Goal: Navigation & Orientation: Understand site structure

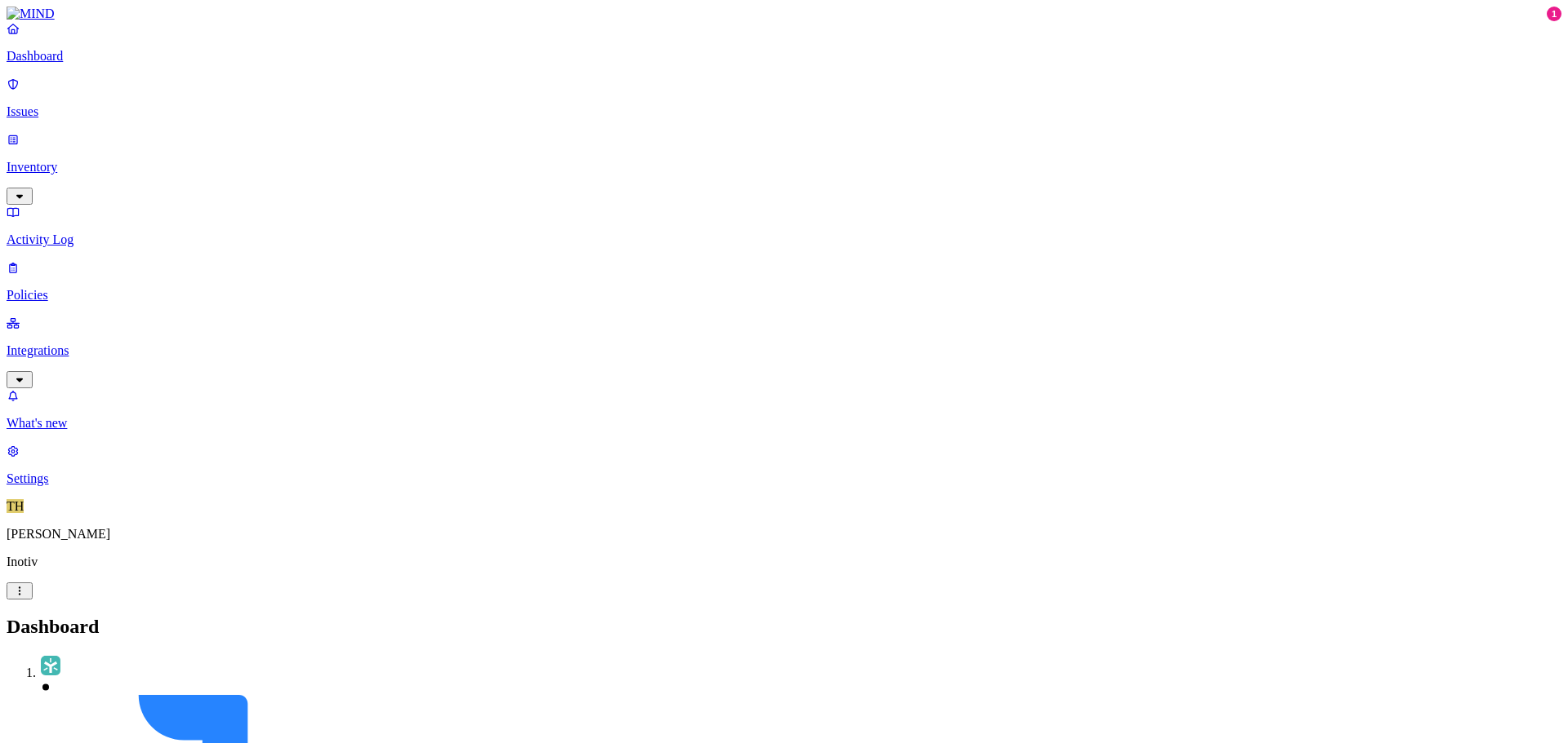
click at [52, 487] on link "Settings" at bounding box center [784, 464] width 1554 height 42
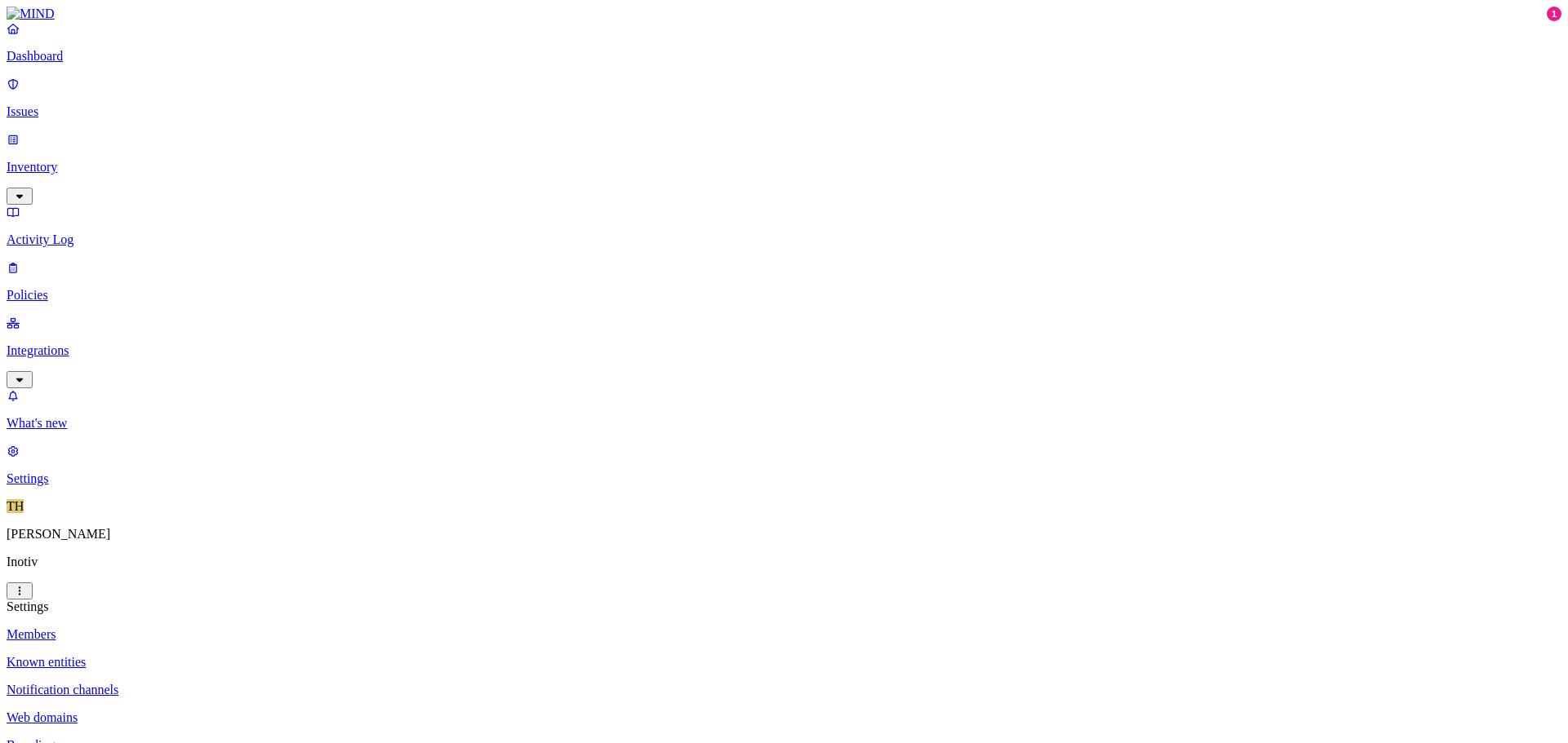
click at [252, 655] on p "Known entities" at bounding box center [784, 662] width 1554 height 15
click at [247, 683] on p "Notification channels" at bounding box center [784, 689] width 1554 height 15
click at [232, 711] on p "Web domains" at bounding box center [784, 718] width 1554 height 15
click at [227, 739] on p "Branding" at bounding box center [784, 746] width 1554 height 15
click at [67, 288] on p "Policies" at bounding box center [784, 295] width 1554 height 15
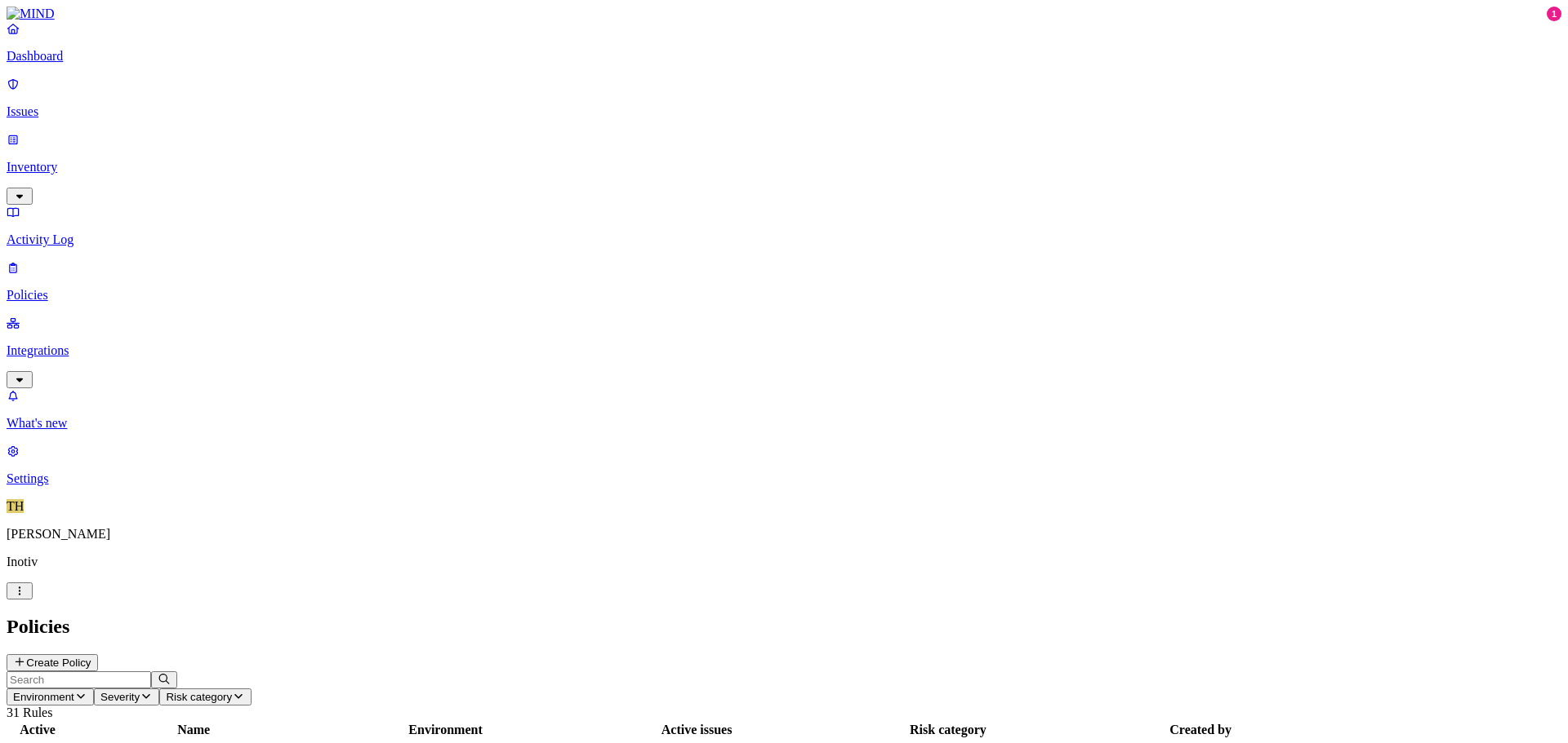
click at [66, 487] on p "Settings" at bounding box center [784, 479] width 1554 height 15
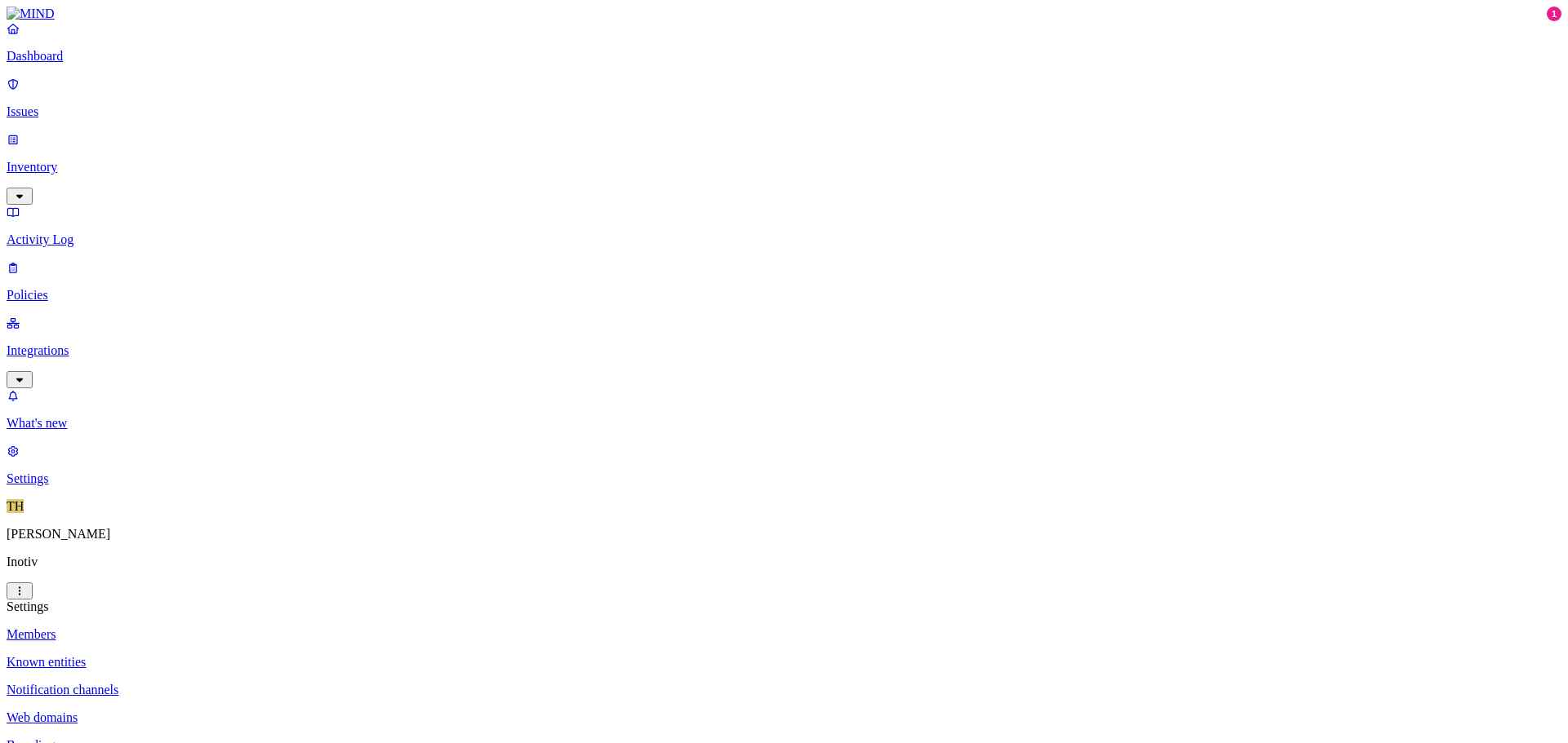
click at [59, 64] on p "Dashboard" at bounding box center [784, 56] width 1554 height 15
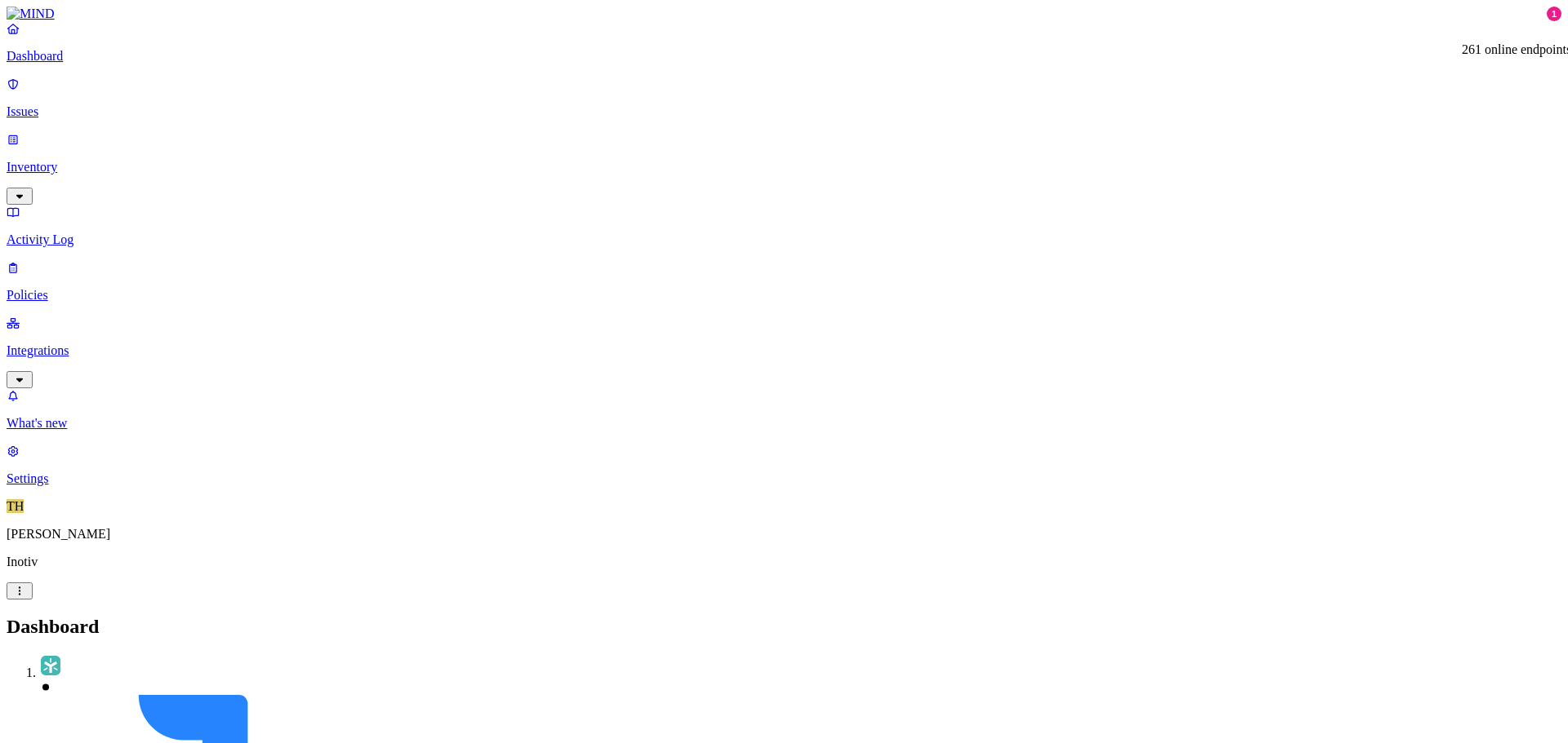
click at [65, 104] on p "Issues" at bounding box center [784, 111] width 1554 height 15
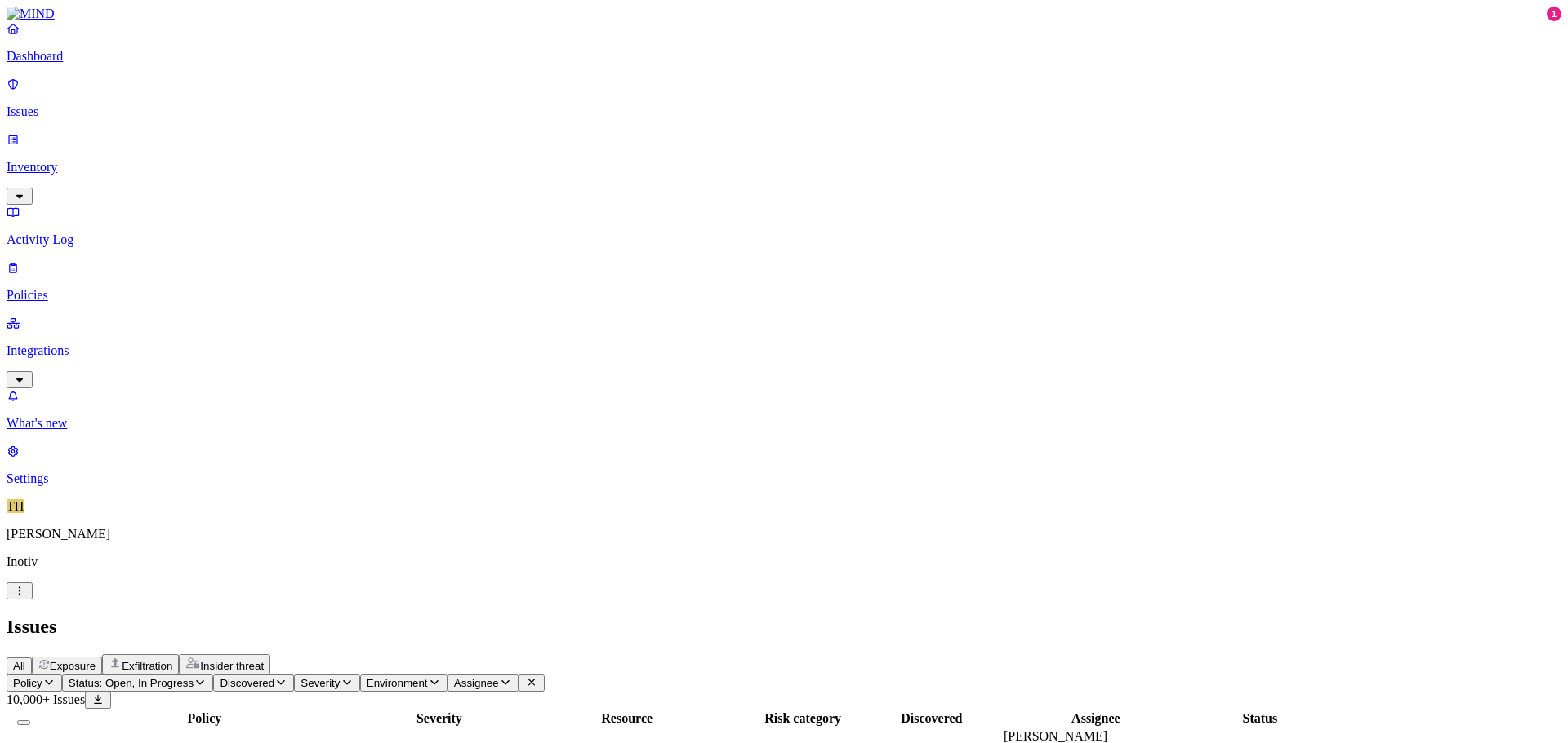
click at [73, 160] on p "Inventory" at bounding box center [784, 167] width 1554 height 15
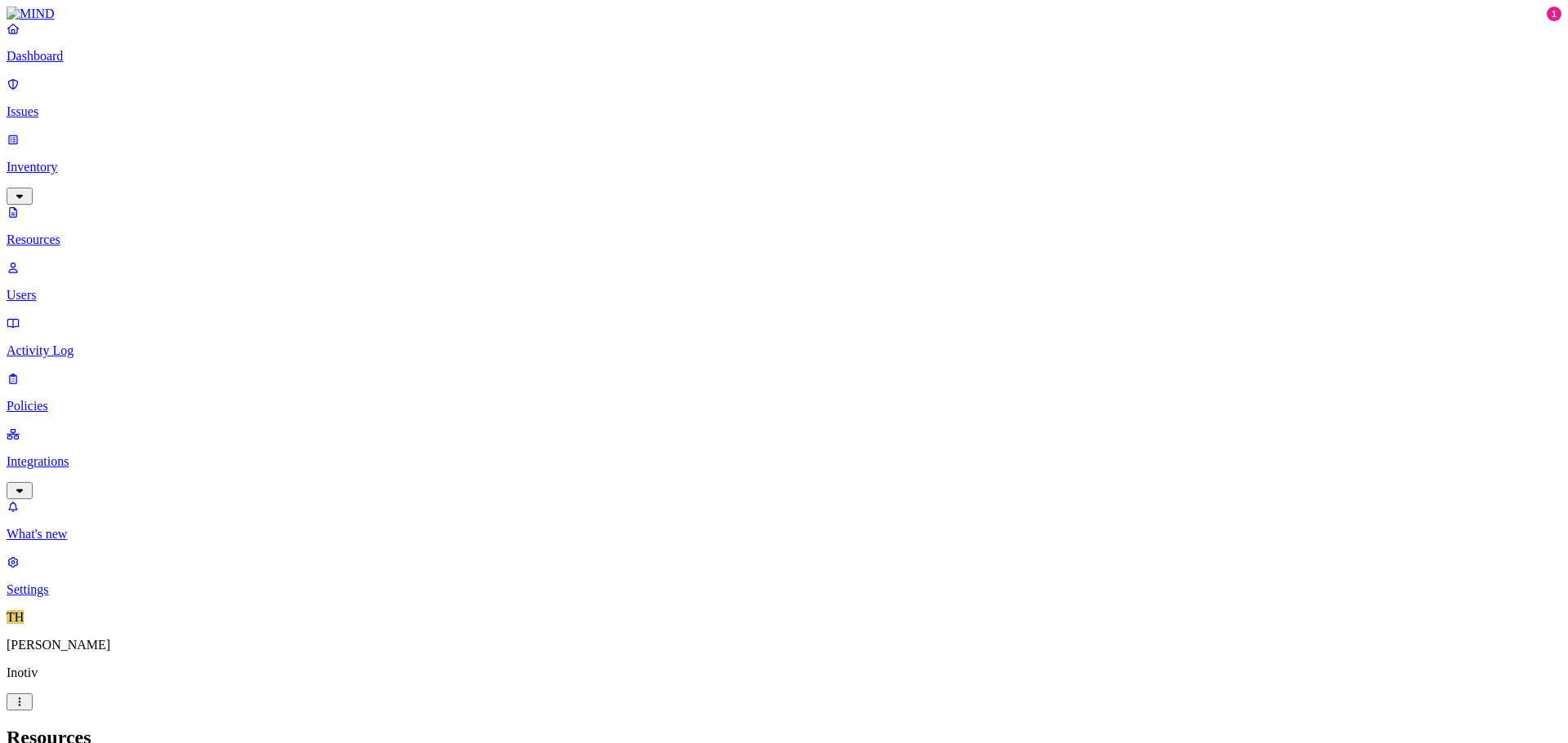
click at [23, 624] on span "TH" at bounding box center [16, 617] width 17 height 14
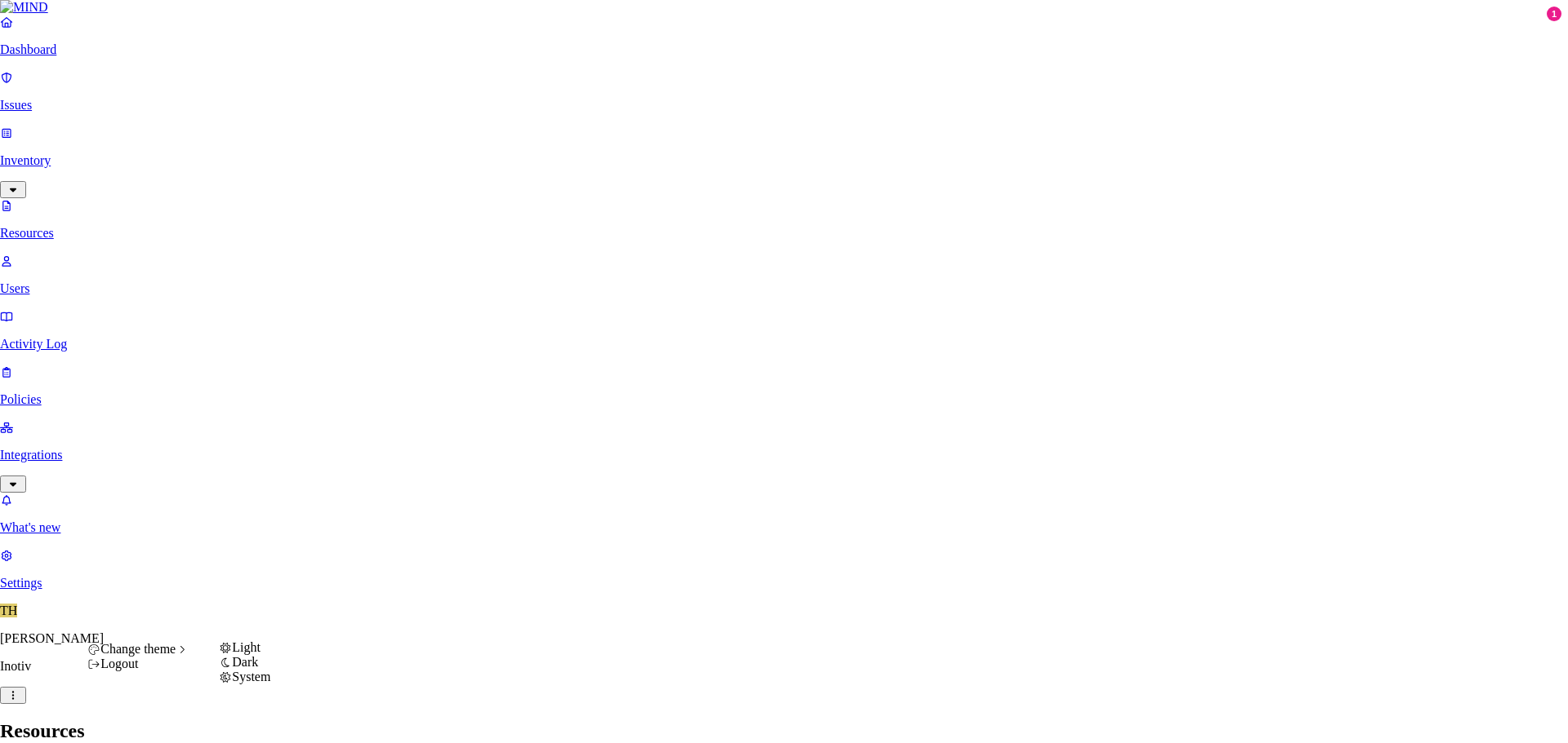
click at [155, 656] on span "Change theme" at bounding box center [137, 649] width 75 height 14
click at [258, 669] on span "Dark" at bounding box center [245, 662] width 26 height 14
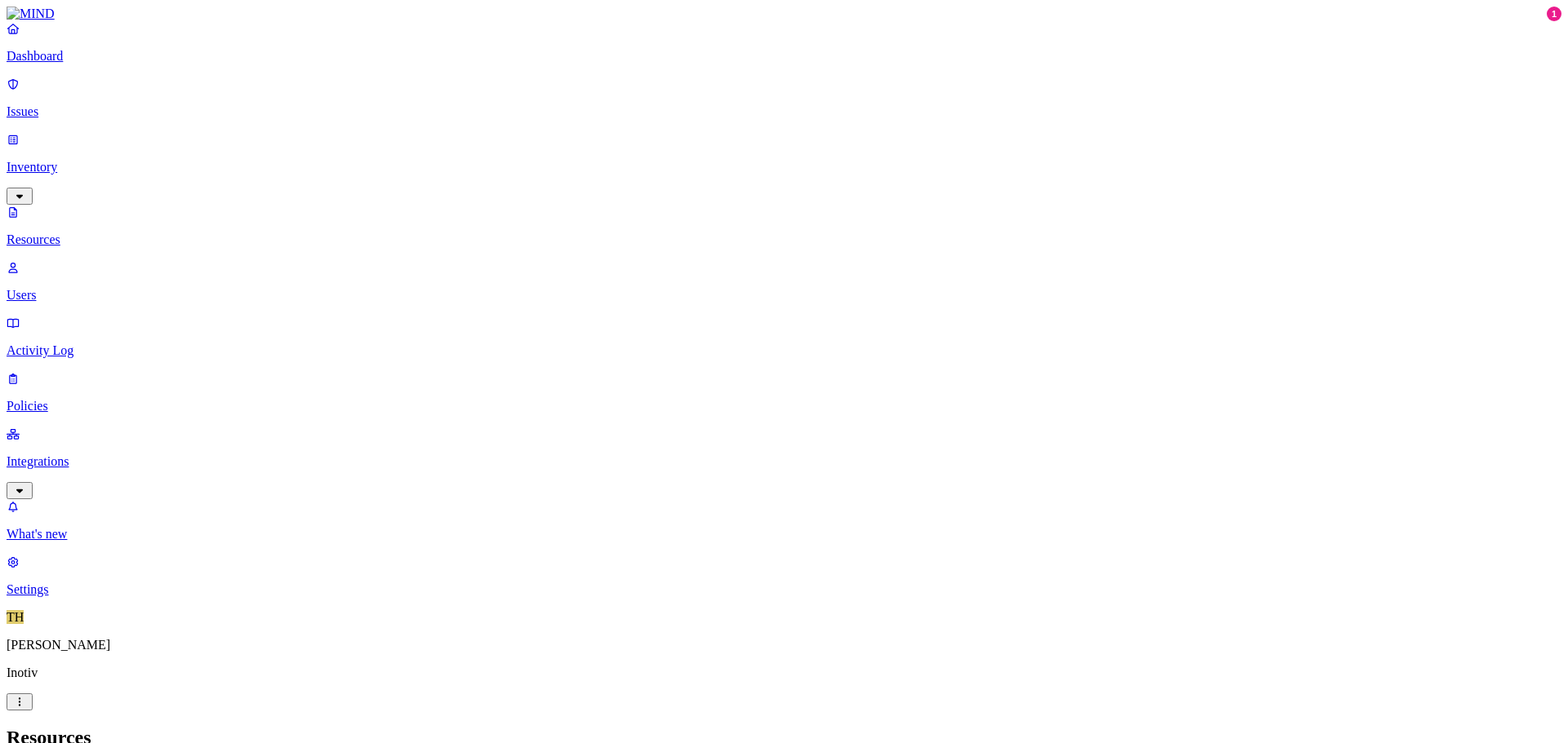
click at [62, 64] on link "Dashboard" at bounding box center [784, 42] width 1554 height 42
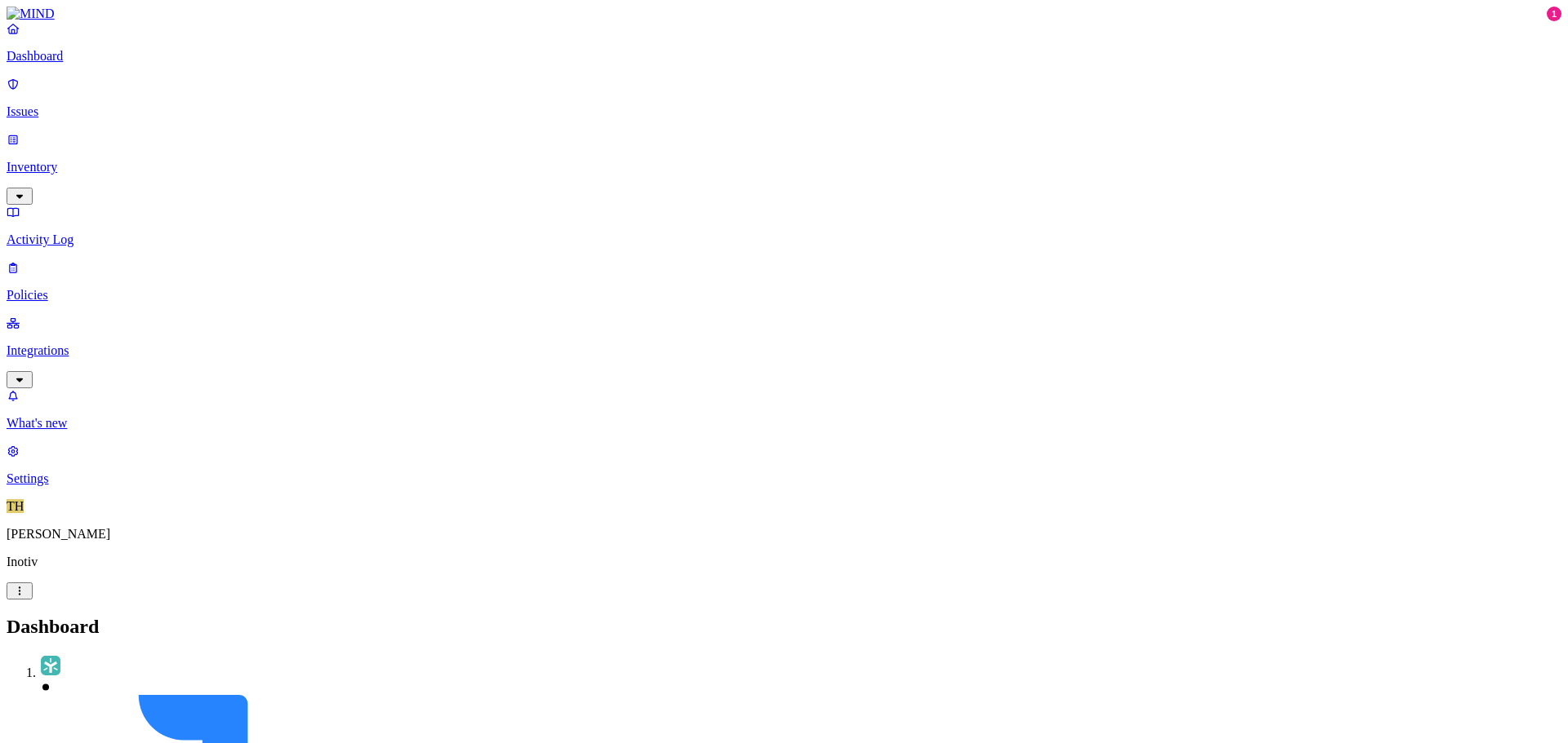
click at [69, 160] on p "Inventory" at bounding box center [784, 167] width 1554 height 15
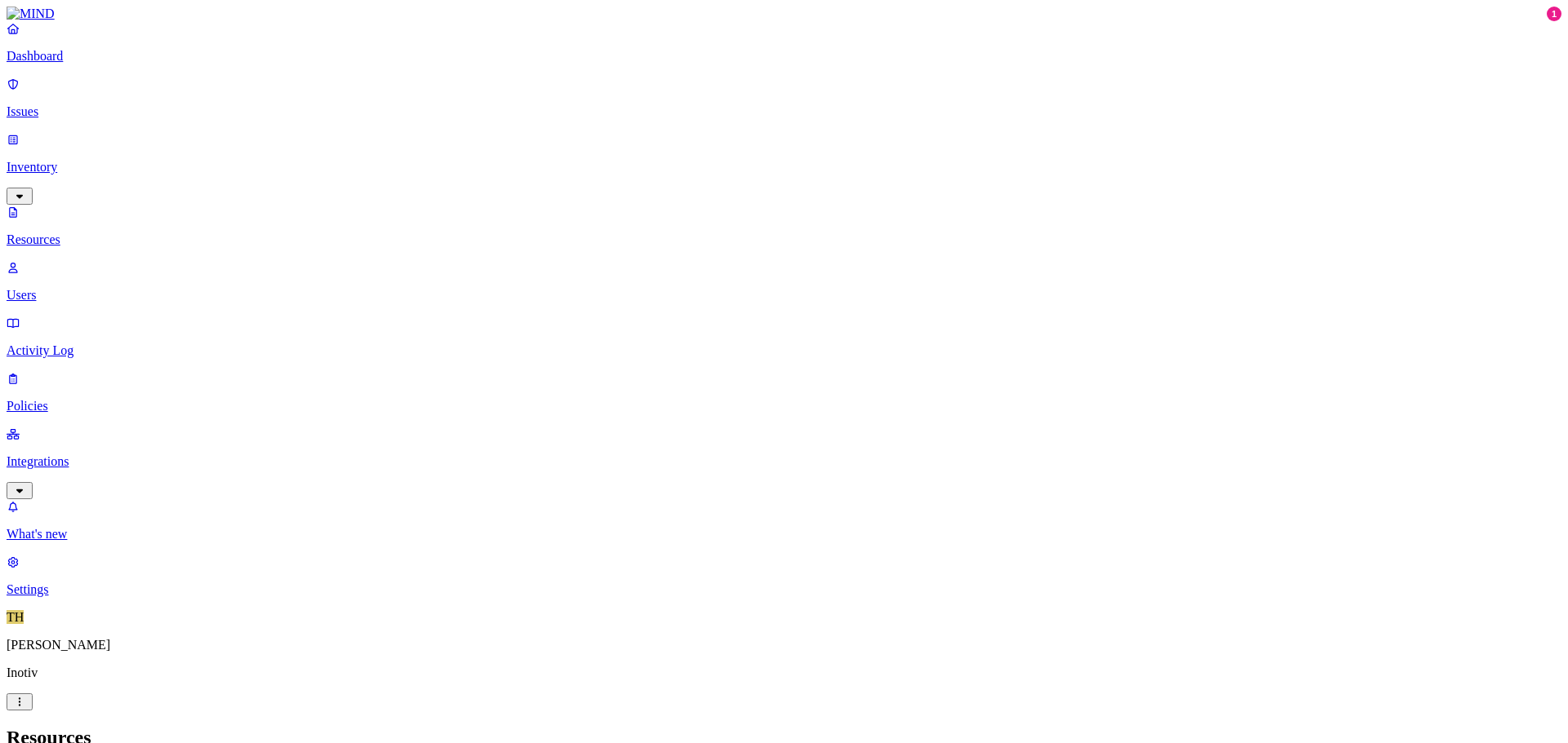
click at [54, 343] on p "Activity Log" at bounding box center [784, 350] width 1554 height 15
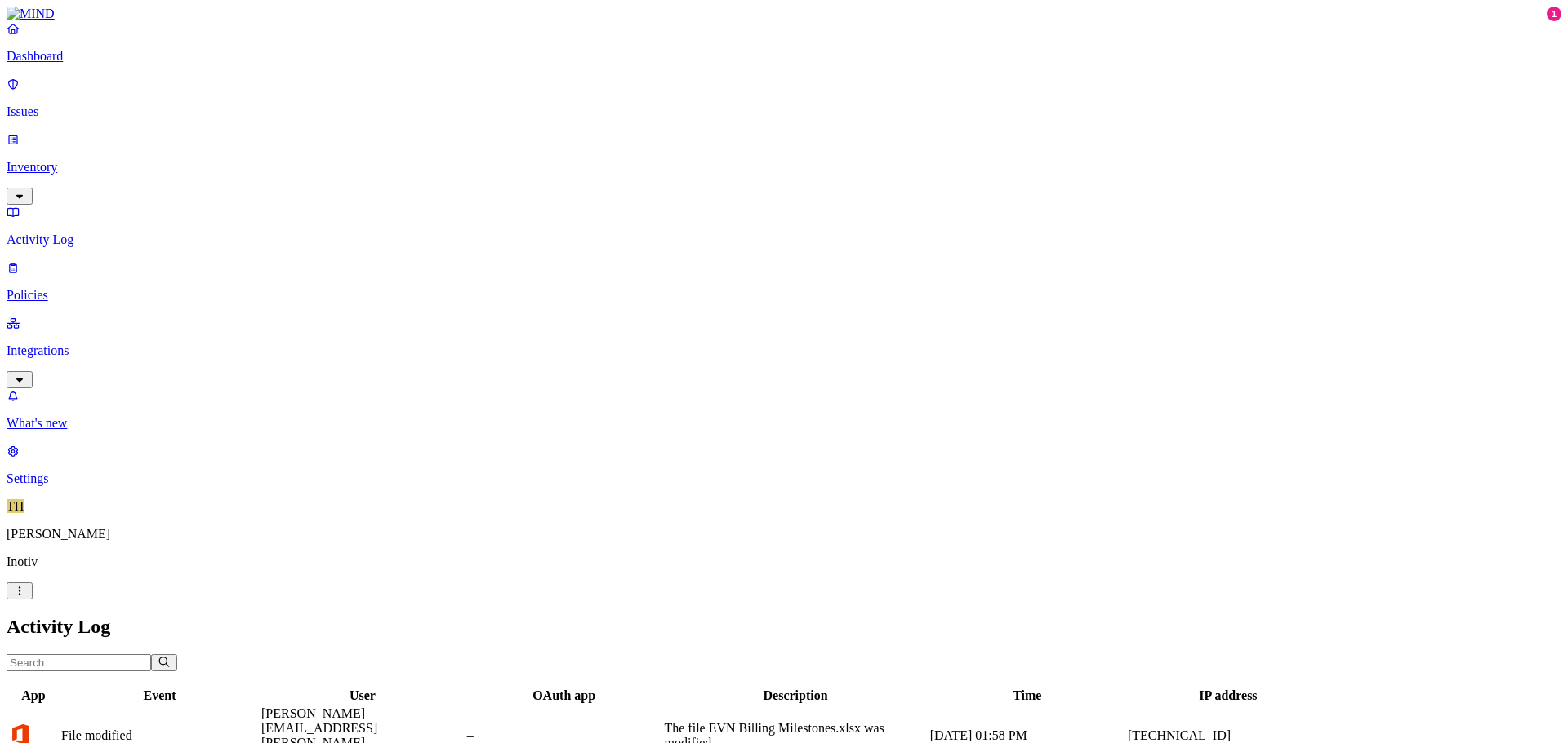
click at [53, 288] on p "Policies" at bounding box center [784, 295] width 1554 height 15
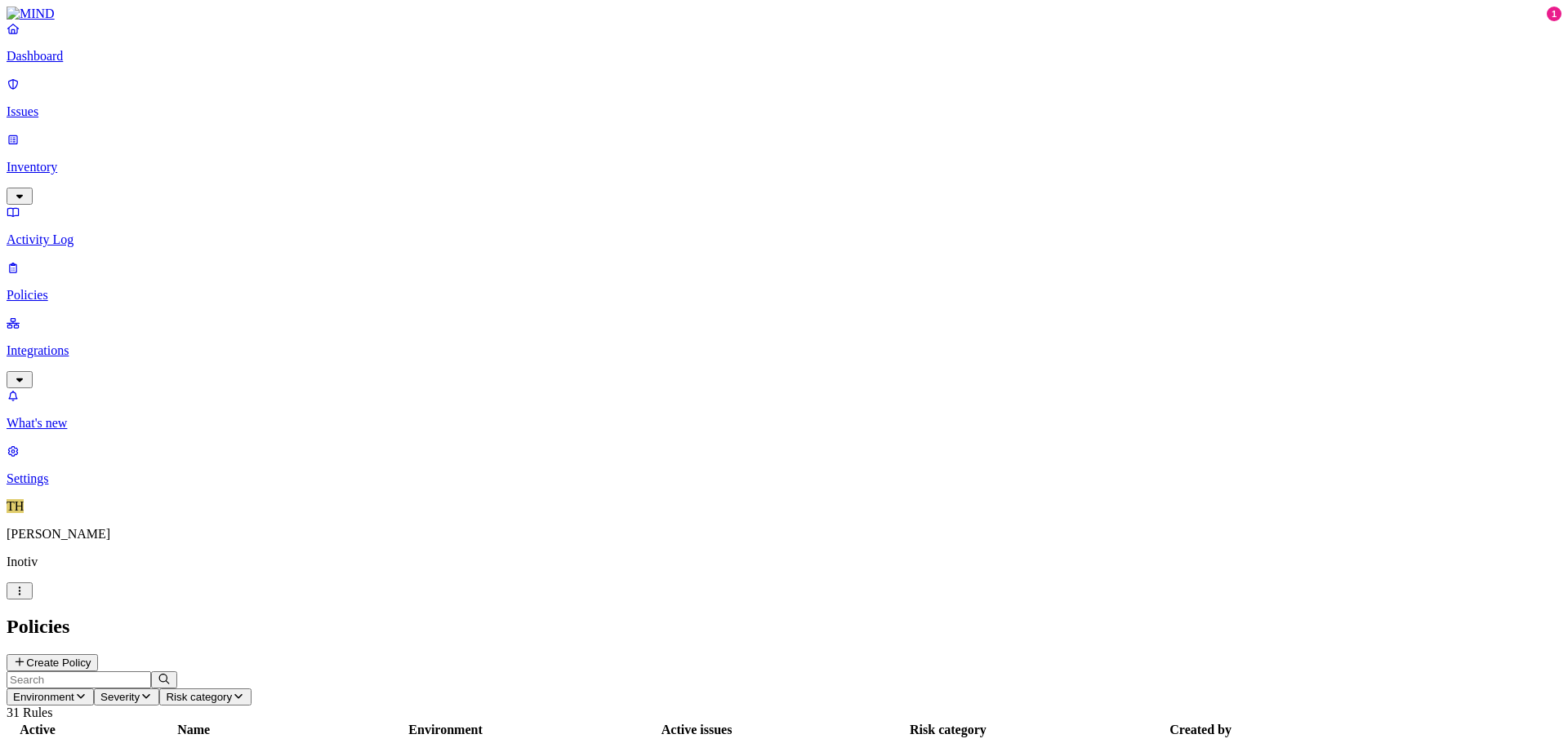
click at [42, 343] on p "Integrations" at bounding box center [784, 350] width 1554 height 15
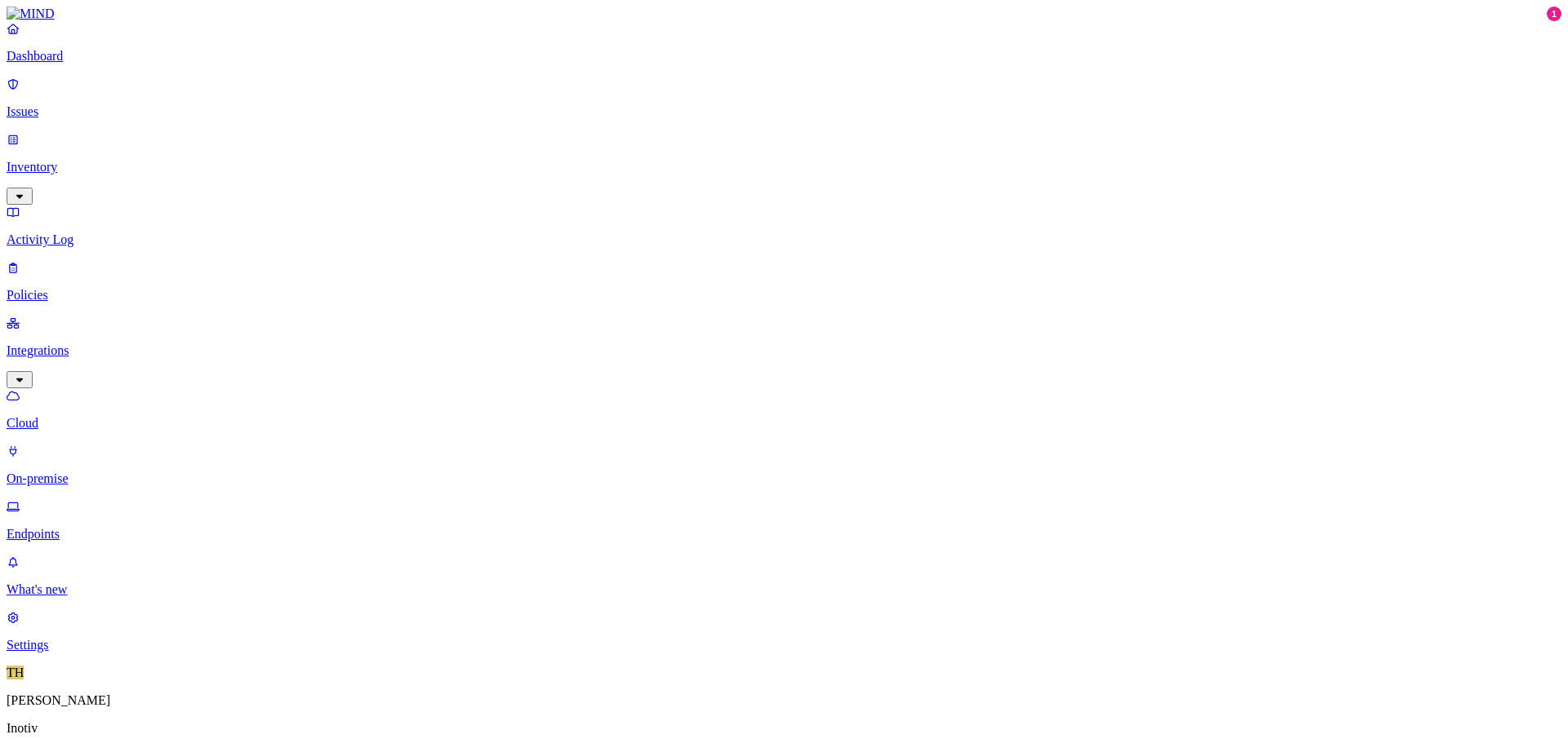
click at [54, 232] on p "Activity Log" at bounding box center [784, 239] width 1554 height 15
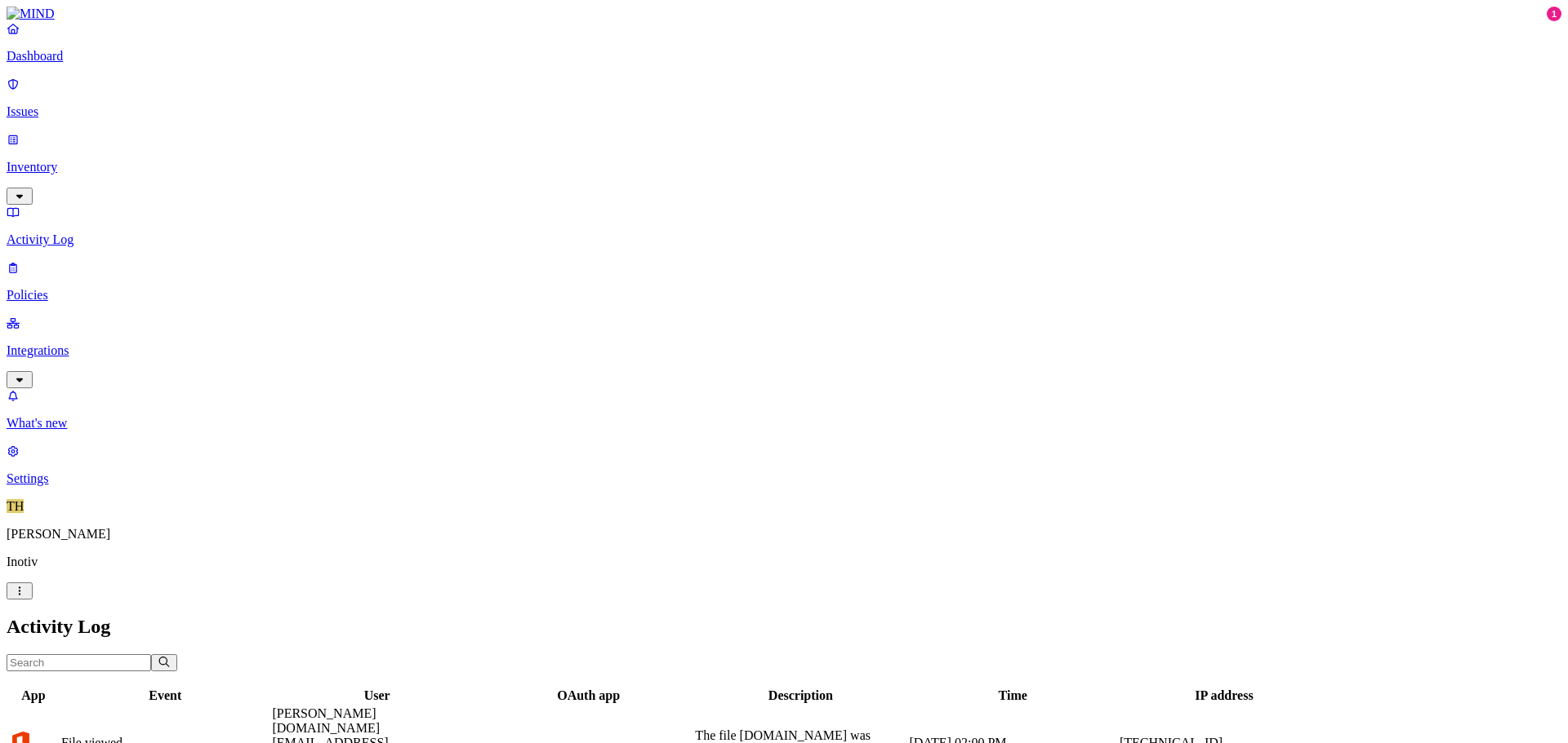
click at [56, 261] on link "Policies" at bounding box center [784, 281] width 1554 height 42
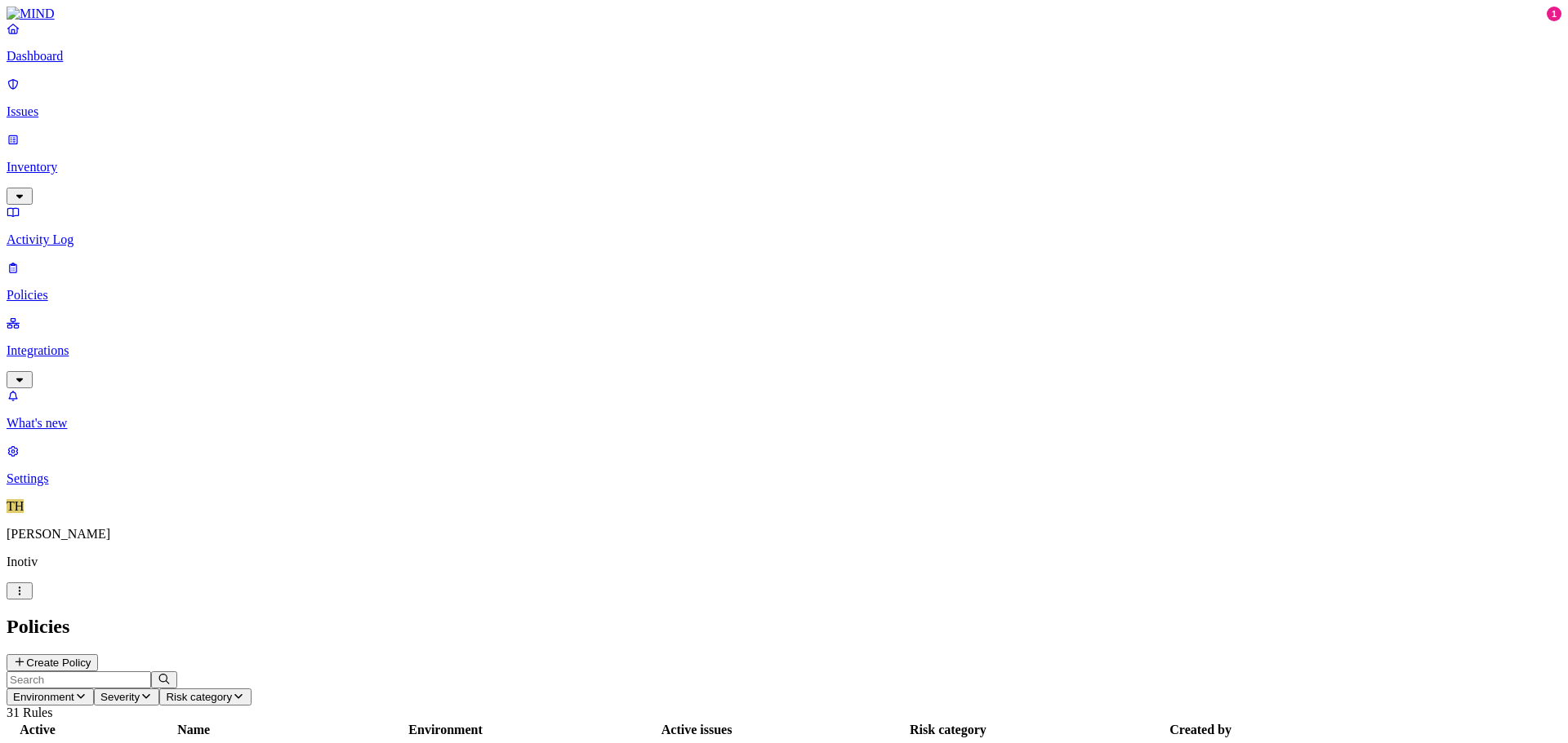
click at [85, 64] on p "Dashboard" at bounding box center [784, 56] width 1554 height 15
